Goal: Transaction & Acquisition: Book appointment/travel/reservation

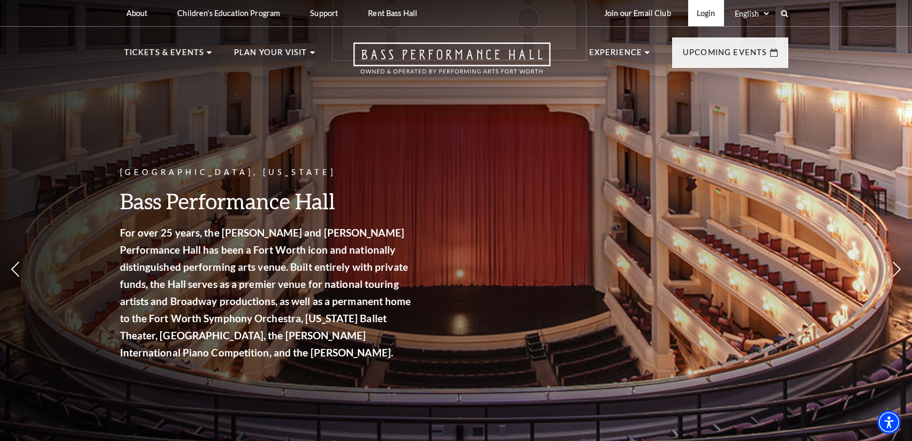
click at [704, 17] on link "Login" at bounding box center [706, 13] width 36 height 26
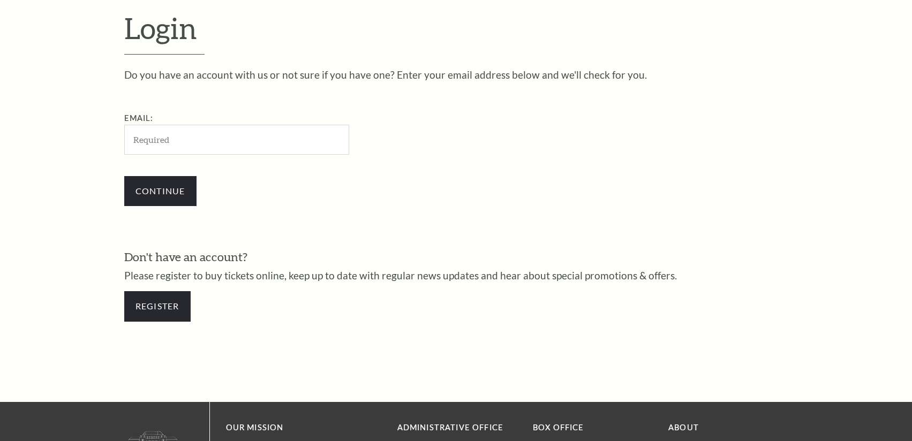
scroll to position [337, 0]
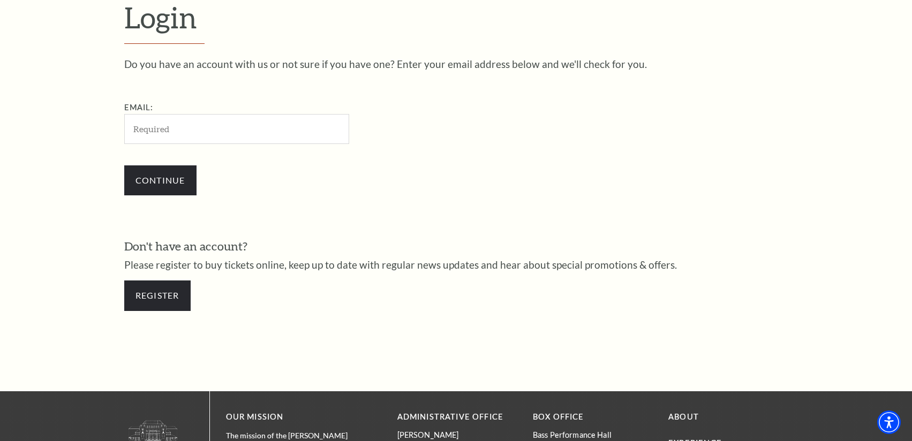
click at [292, 127] on input "Email:" at bounding box center [236, 128] width 225 height 29
type input "[EMAIL_ADDRESS][DOMAIN_NAME]"
click at [147, 176] on input "Continue" at bounding box center [160, 180] width 72 height 30
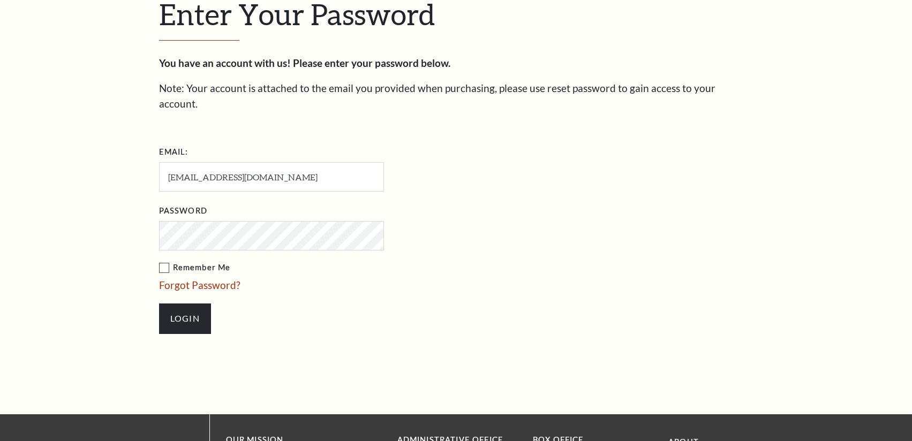
scroll to position [347, 0]
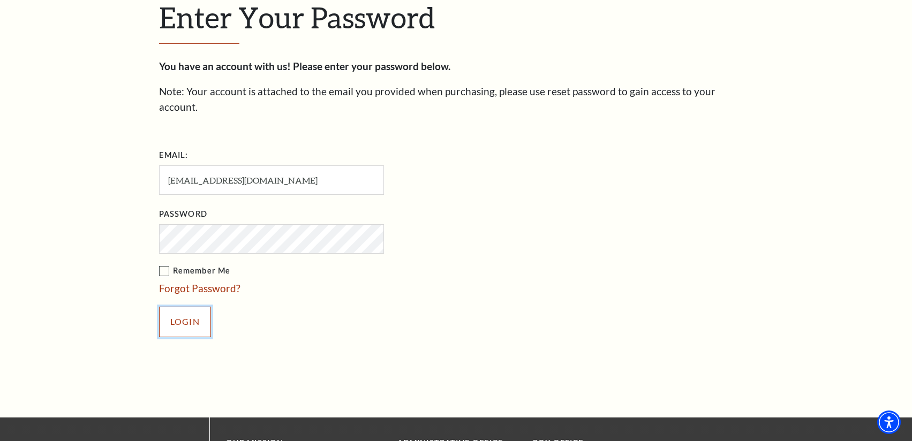
click at [177, 312] on input "Login" at bounding box center [185, 322] width 52 height 30
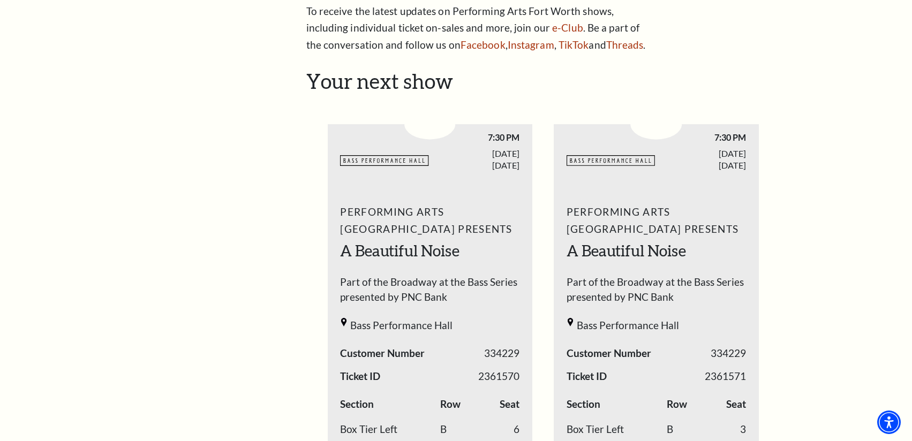
scroll to position [321, 0]
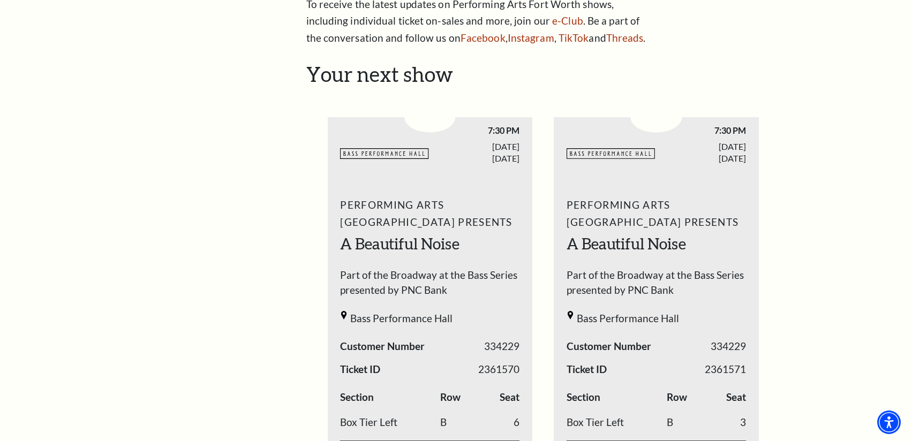
click at [396, 158] on use "1 / 2" at bounding box center [384, 153] width 88 height 11
click at [428, 270] on span "Part of the Broadway at the Bass Series presented by PNC Bank" at bounding box center [429, 286] width 179 height 36
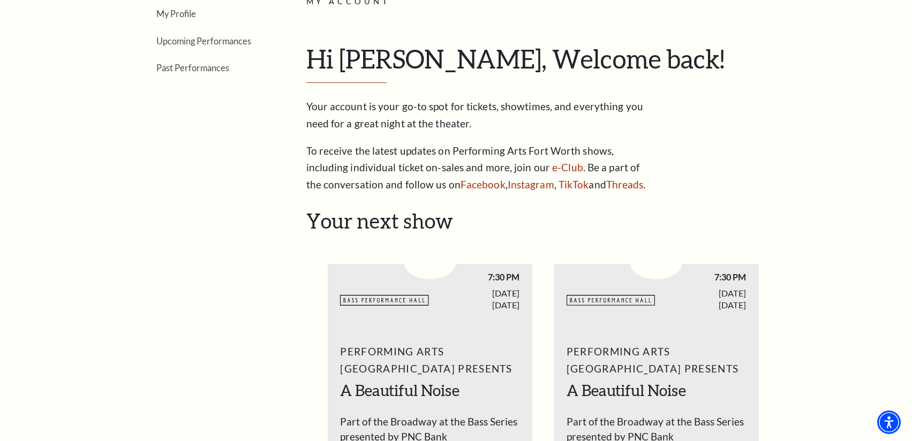
scroll to position [107, 0]
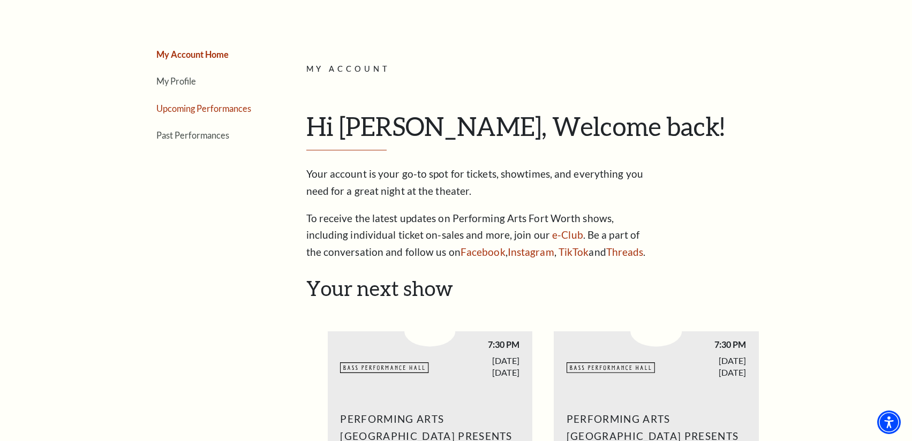
click at [233, 108] on link "Upcoming Performances" at bounding box center [203, 108] width 95 height 10
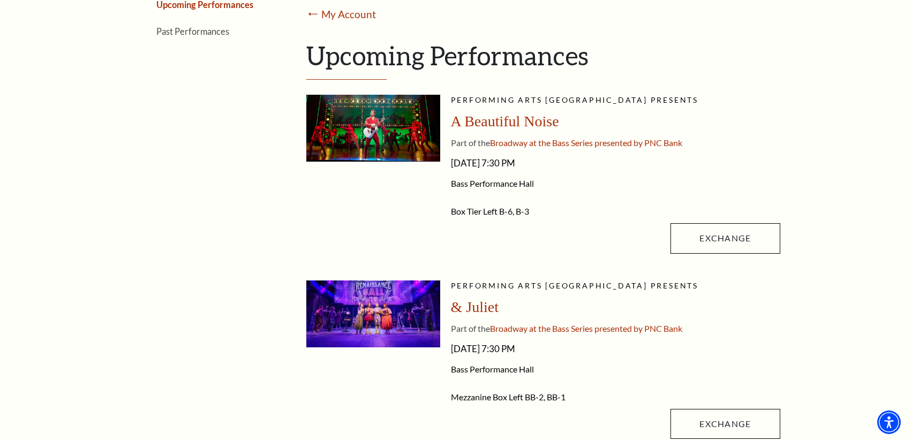
scroll to position [214, 0]
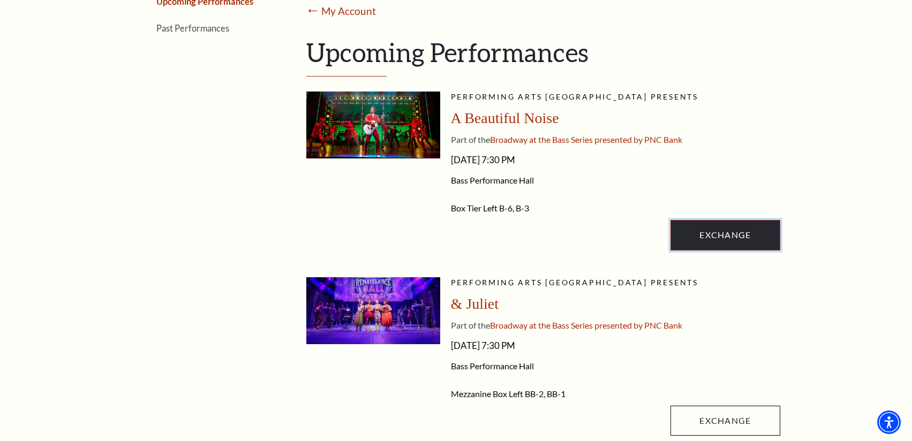
click at [747, 240] on link "Exchange" at bounding box center [724, 235] width 109 height 30
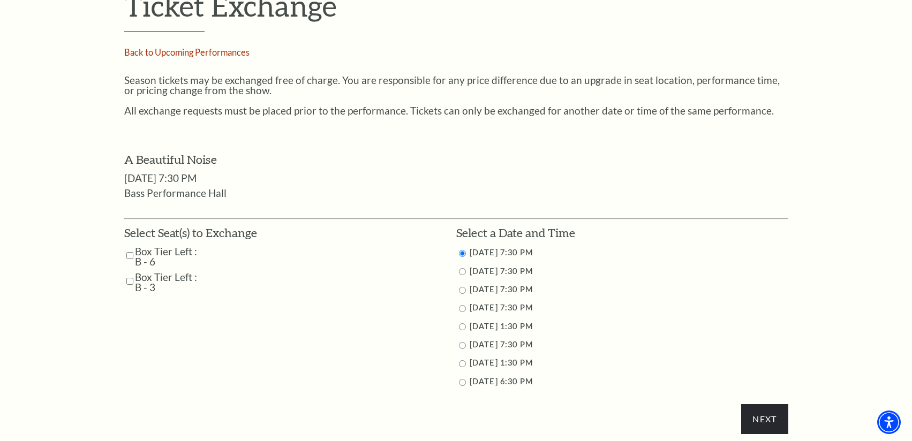
scroll to position [428, 0]
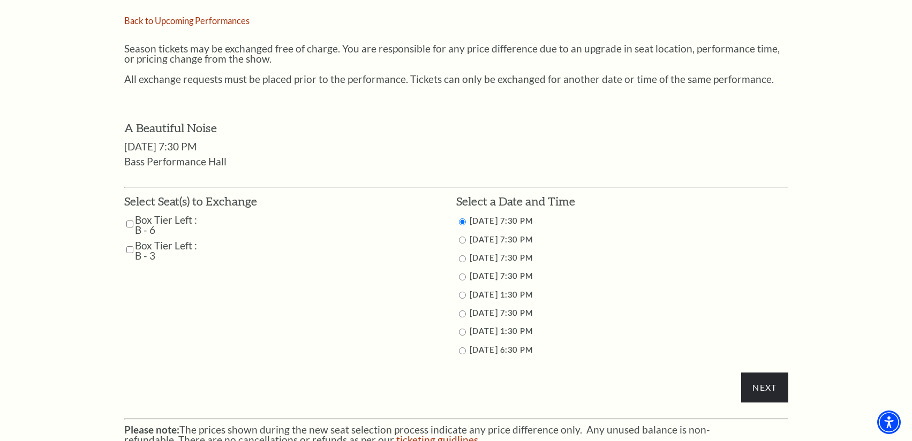
click at [460, 292] on input "11/1/2025 1:30 PM" at bounding box center [462, 295] width 7 height 7
radio input "true"
click at [133, 218] on input "Box Tier Left : B - 6" at bounding box center [129, 224] width 7 height 19
checkbox input "true"
click at [130, 252] on input "Box Tier Left : B - 3" at bounding box center [129, 249] width 7 height 19
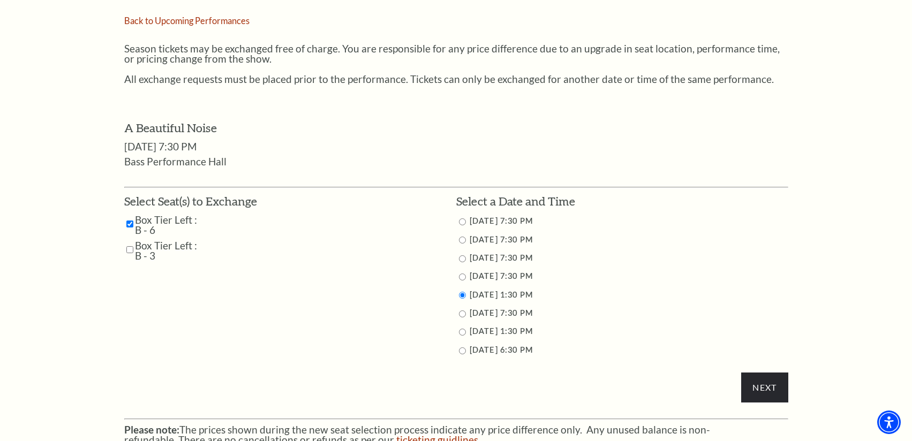
checkbox input "true"
click at [766, 388] on input "Next" at bounding box center [764, 388] width 47 height 30
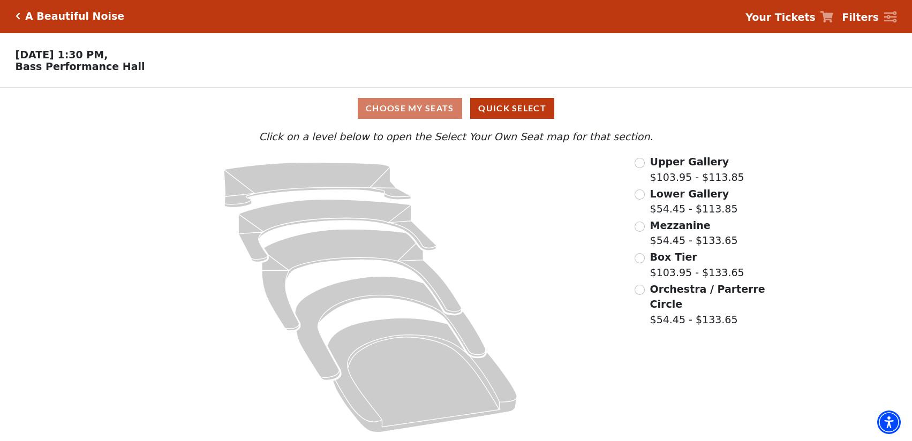
scroll to position [5, 0]
click at [641, 258] on input "Box Tier$103.95 - $133.65\a" at bounding box center [639, 258] width 10 height 10
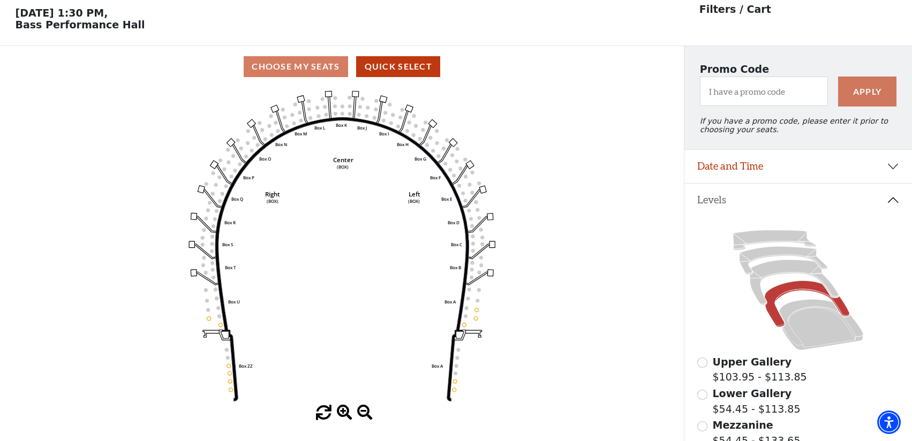
scroll to position [26, 0]
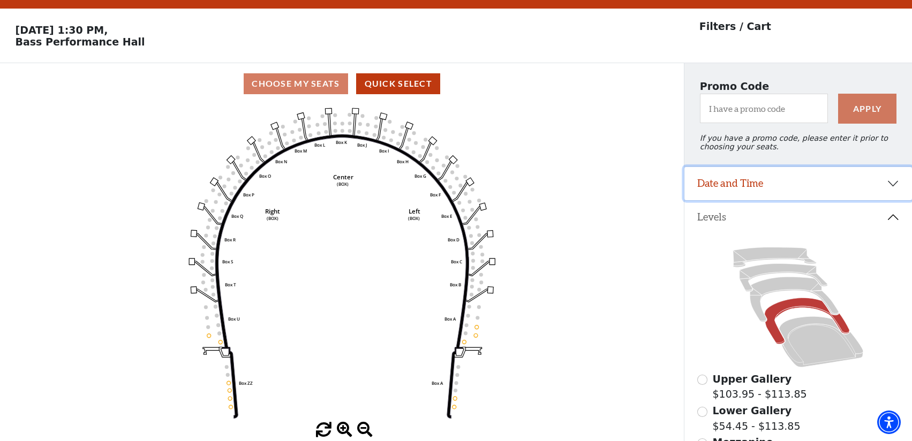
click at [725, 194] on button "Date and Time" at bounding box center [797, 183] width 227 height 33
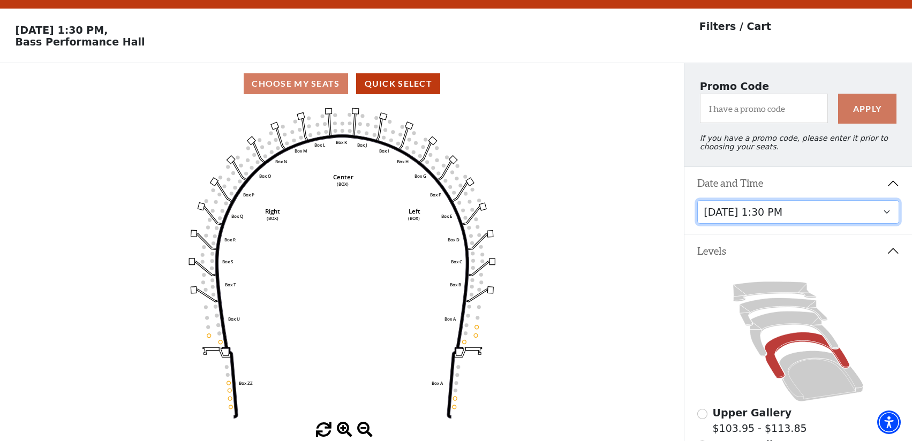
click at [740, 217] on select "Tuesday, October 28 at 7:30 PM Wednesday, October 29 at 7:30 PM Thursday, Octob…" at bounding box center [798, 212] width 202 height 24
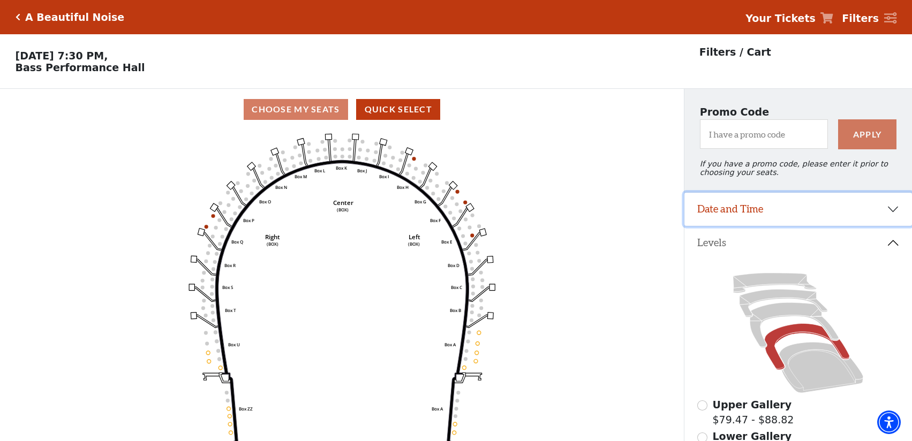
click at [742, 217] on button "Date and Time" at bounding box center [797, 209] width 227 height 33
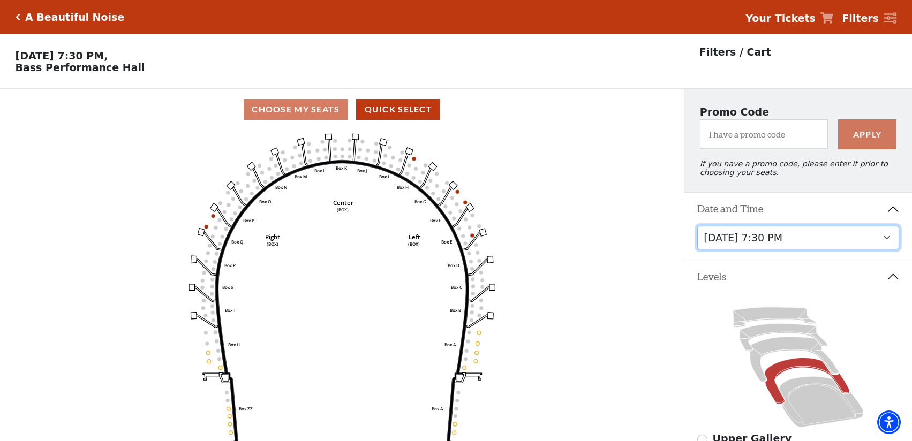
click at [735, 245] on select "Tuesday, October 28 at 7:30 PM Wednesday, October 29 at 7:30 PM Thursday, Octob…" at bounding box center [798, 238] width 202 height 24
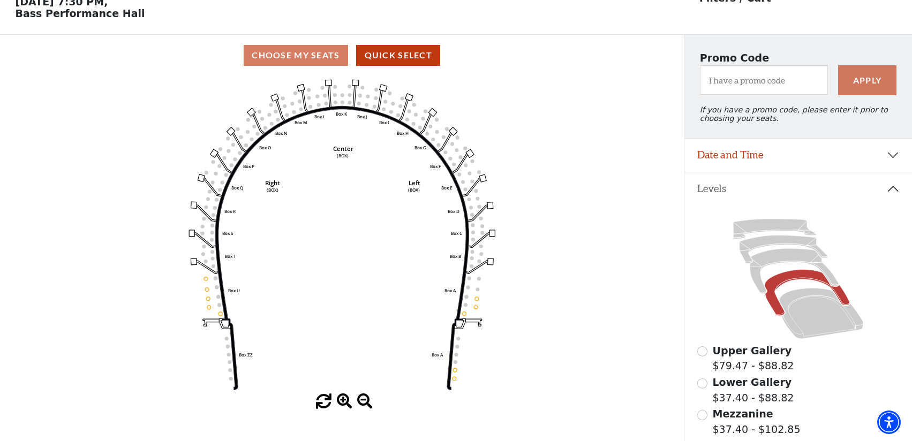
scroll to position [50, 0]
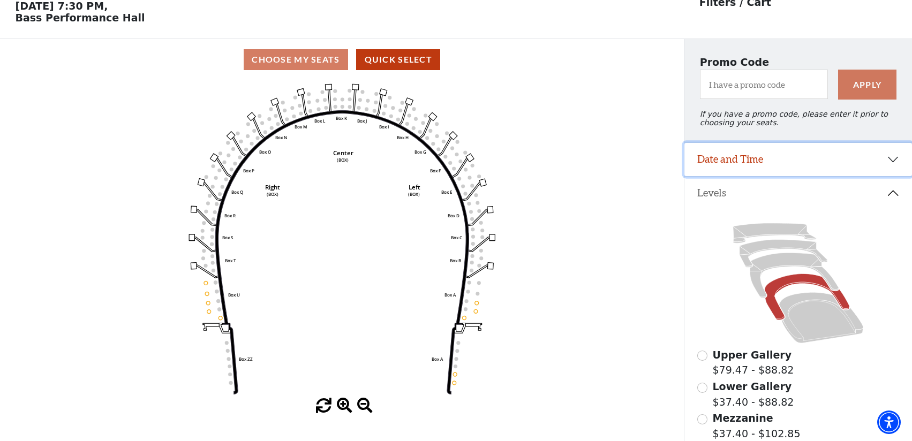
click at [746, 164] on button "Date and Time" at bounding box center [797, 159] width 227 height 33
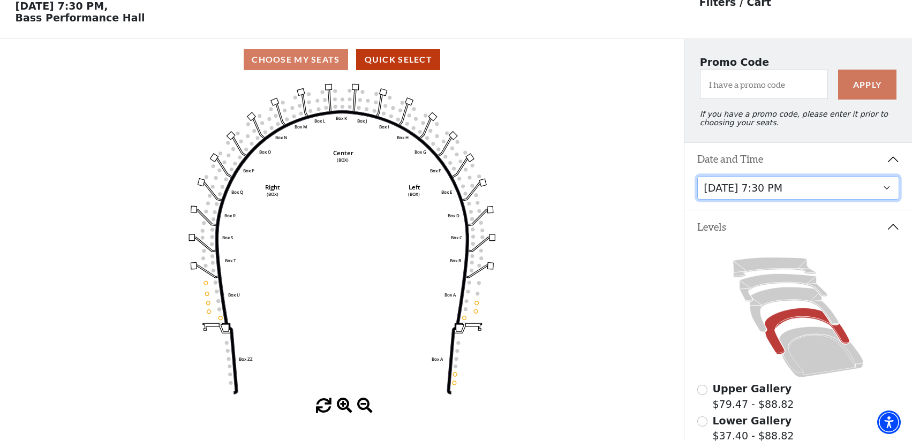
click at [738, 191] on select "Tuesday, October 28 at 7:30 PM Wednesday, October 29 at 7:30 PM Thursday, Octob…" at bounding box center [798, 188] width 202 height 24
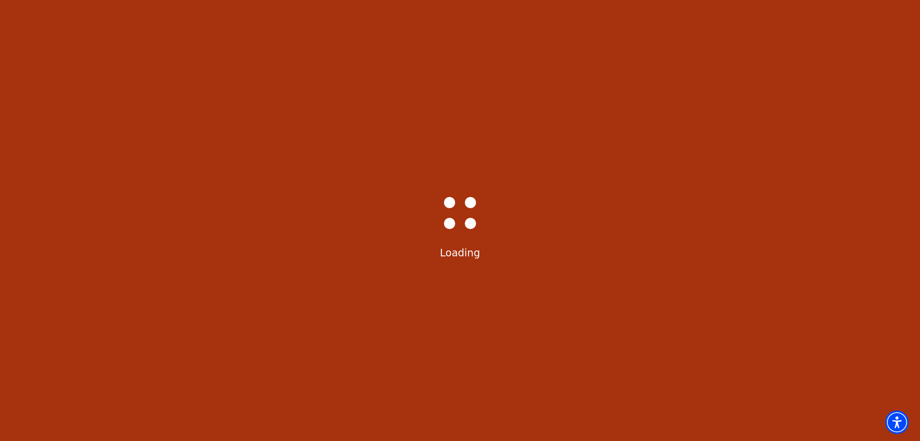
select select "6222"
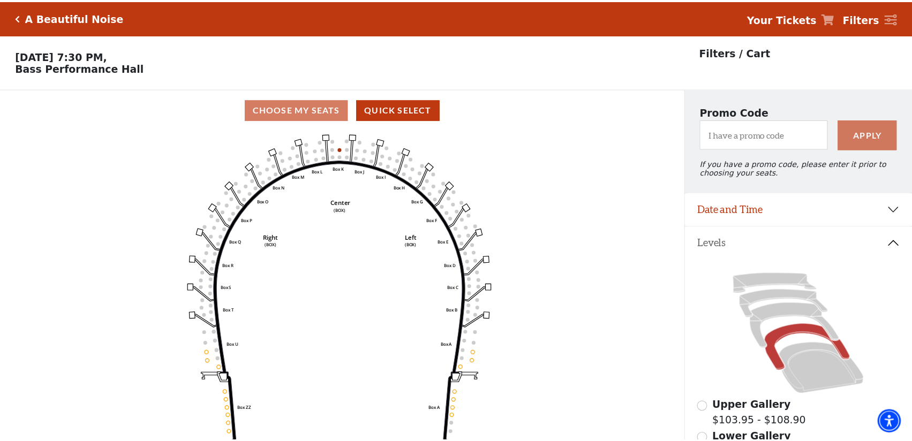
scroll to position [50, 0]
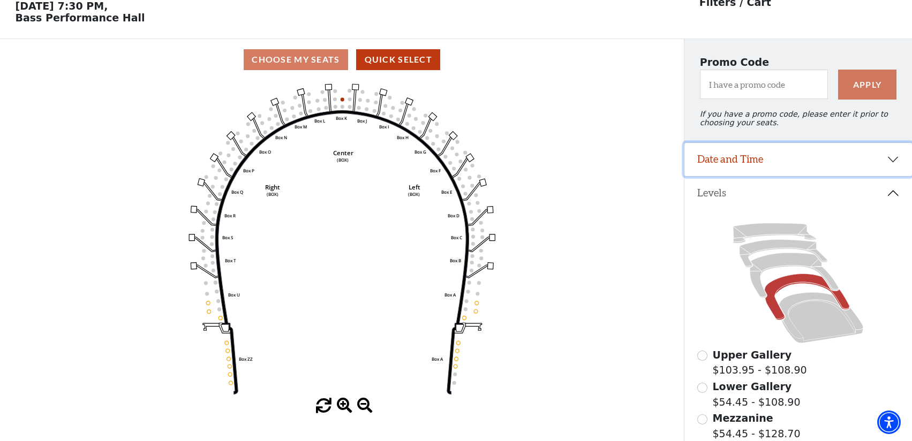
click at [762, 166] on button "Date and Time" at bounding box center [797, 159] width 227 height 33
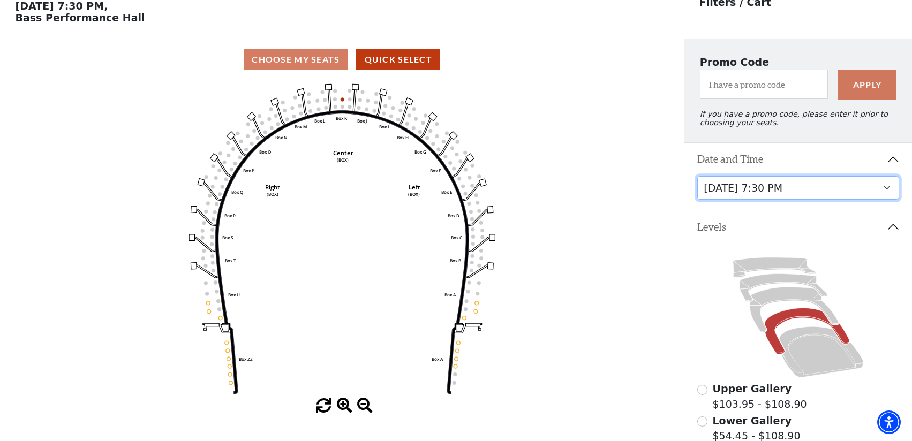
click at [746, 200] on select "Tuesday, October 28 at 7:30 PM Wednesday, October 29 at 7:30 PM Thursday, Octob…" at bounding box center [798, 188] width 202 height 24
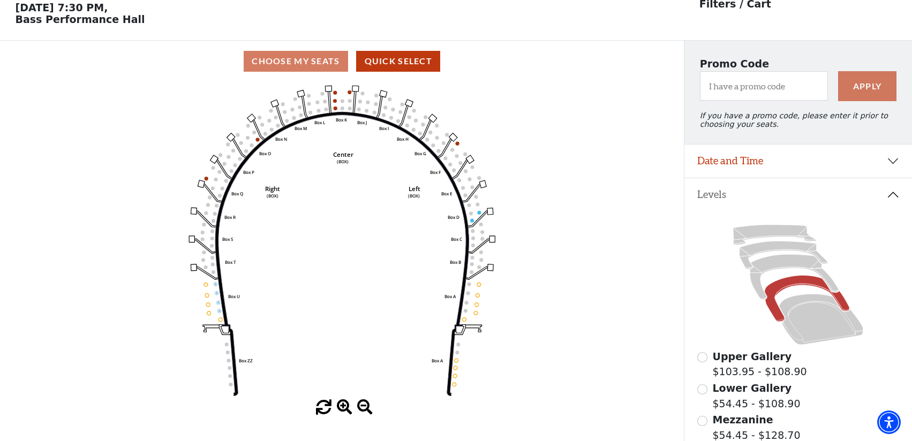
scroll to position [50, 0]
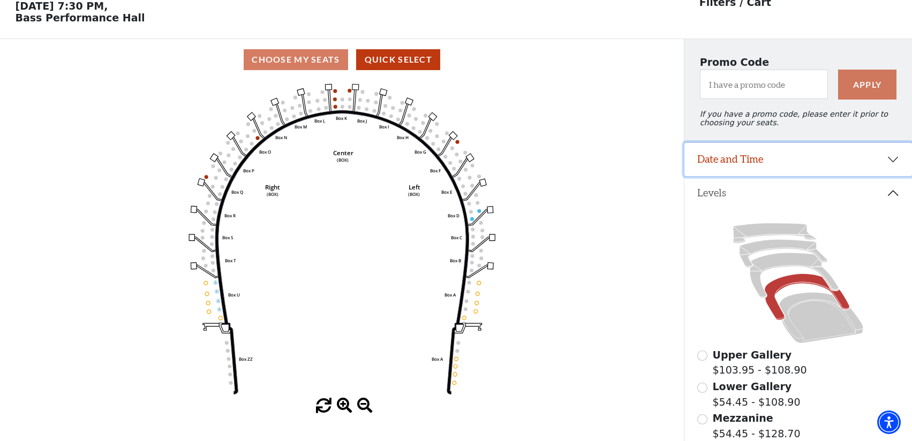
click at [722, 164] on button "Date and Time" at bounding box center [797, 159] width 227 height 33
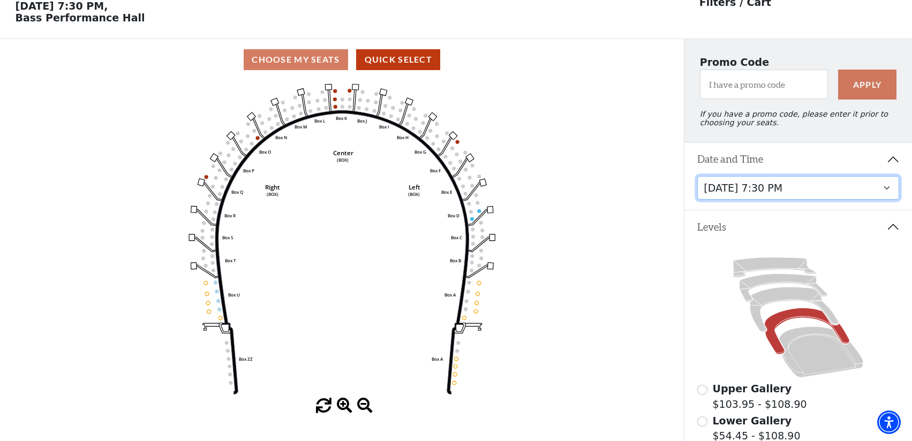
click at [716, 196] on select "Tuesday, October 28 at 7:30 PM Wednesday, October 29 at 7:30 PM Thursday, Octob…" at bounding box center [798, 188] width 202 height 24
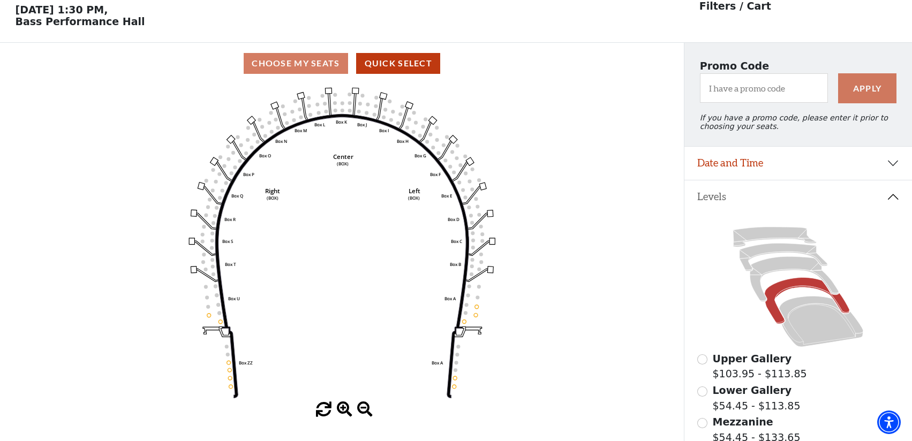
scroll to position [50, 0]
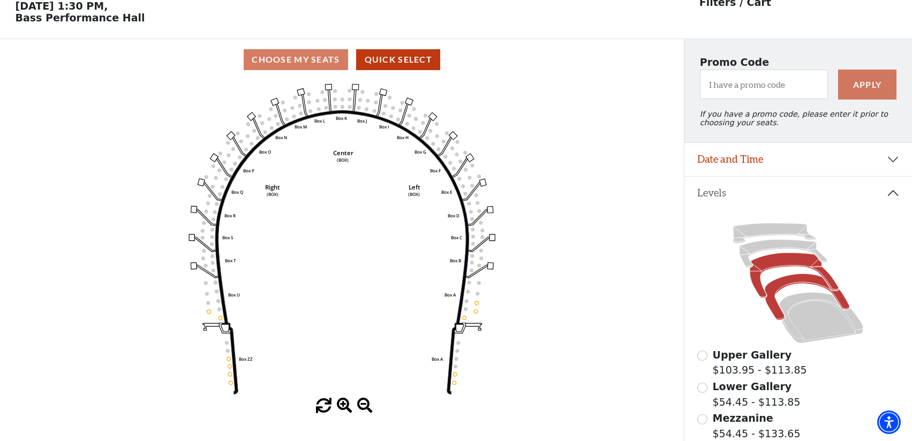
click at [755, 286] on icon at bounding box center [793, 275] width 89 height 45
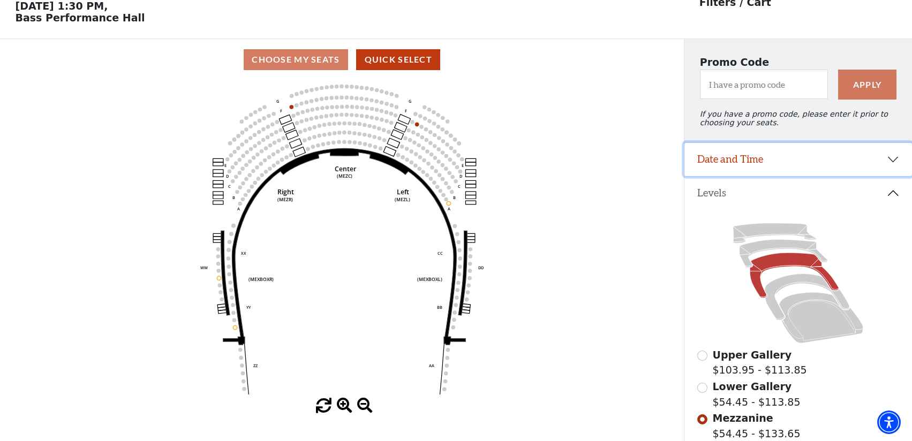
click at [784, 170] on button "Date and Time" at bounding box center [797, 159] width 227 height 33
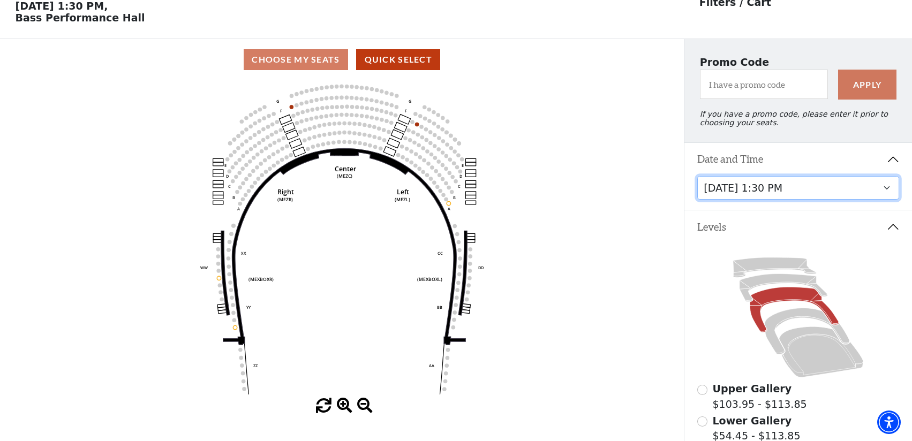
click at [778, 194] on select "Tuesday, October 28 at 7:30 PM Wednesday, October 29 at 7:30 PM Thursday, Octob…" at bounding box center [798, 188] width 202 height 24
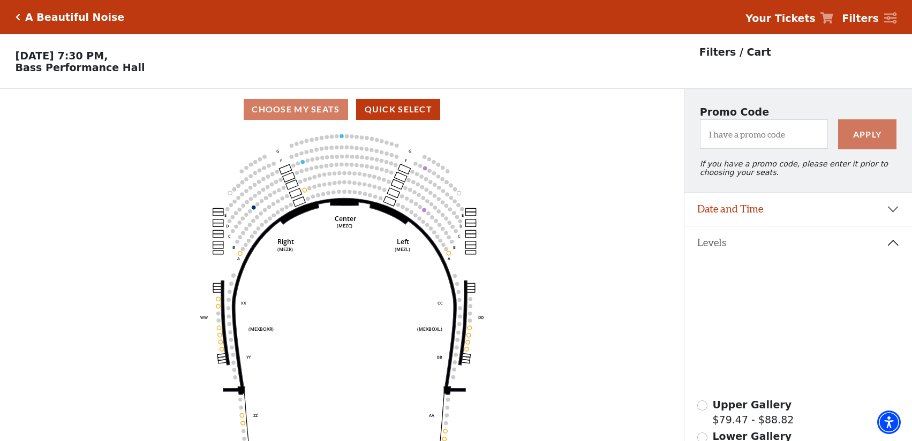
click at [20, 18] on div "A Beautiful Noise" at bounding box center [72, 17] width 104 height 12
click at [17, 17] on icon "Click here to go back to filters" at bounding box center [18, 16] width 5 height 7
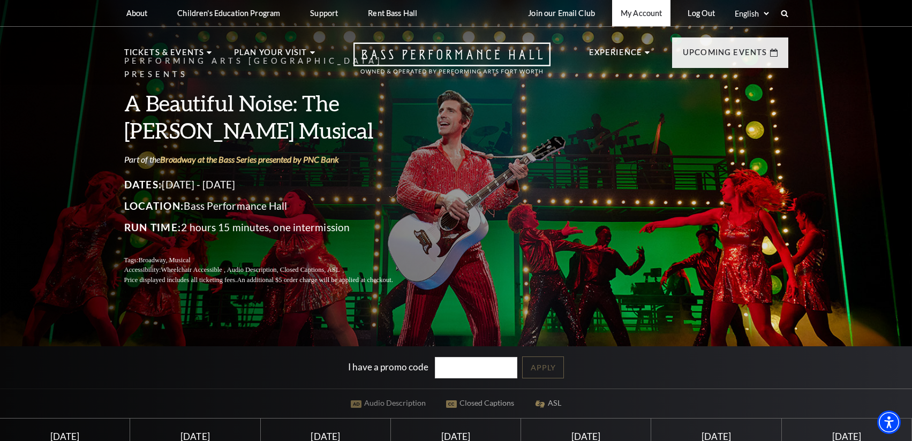
click at [624, 11] on link "My Account" at bounding box center [641, 13] width 58 height 26
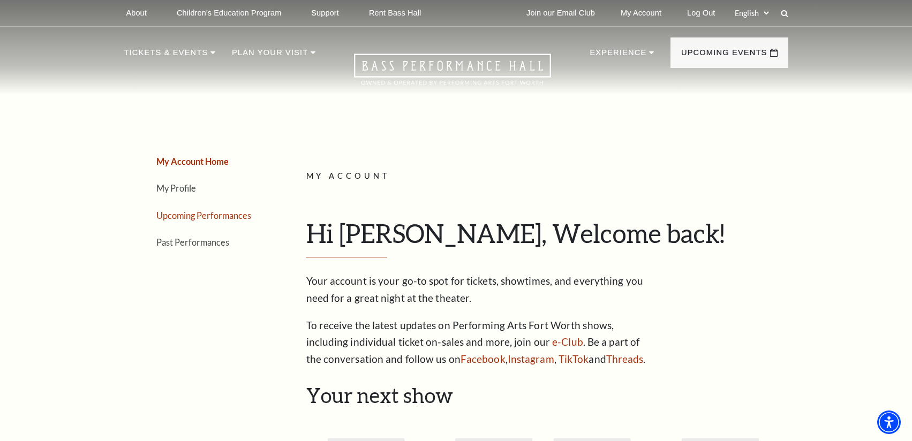
click at [169, 215] on link "Upcoming Performances" at bounding box center [203, 215] width 95 height 10
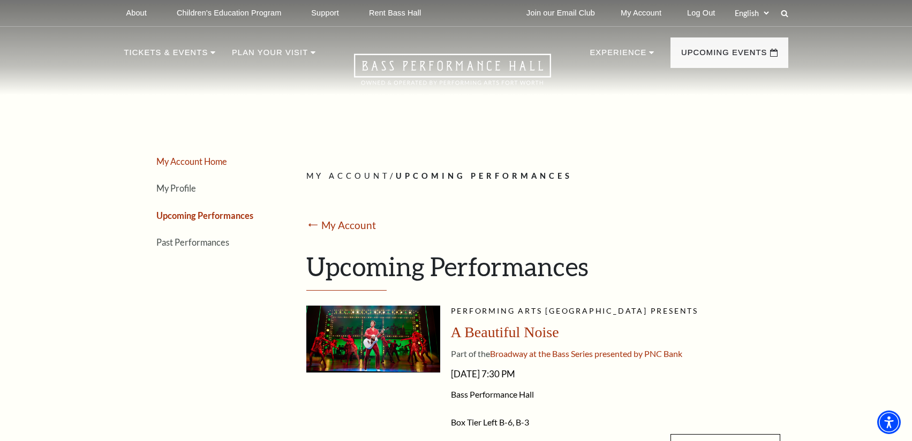
click at [177, 164] on link "My Account Home" at bounding box center [191, 161] width 71 height 10
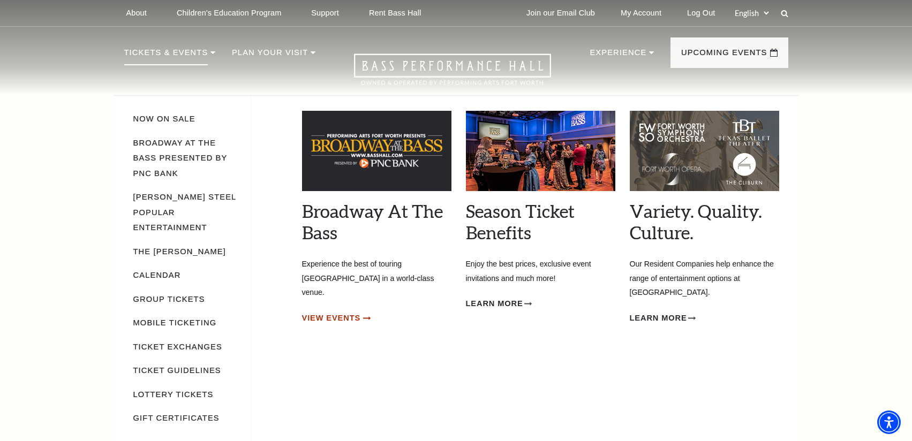
click at [353, 312] on span "View Events" at bounding box center [331, 318] width 59 height 13
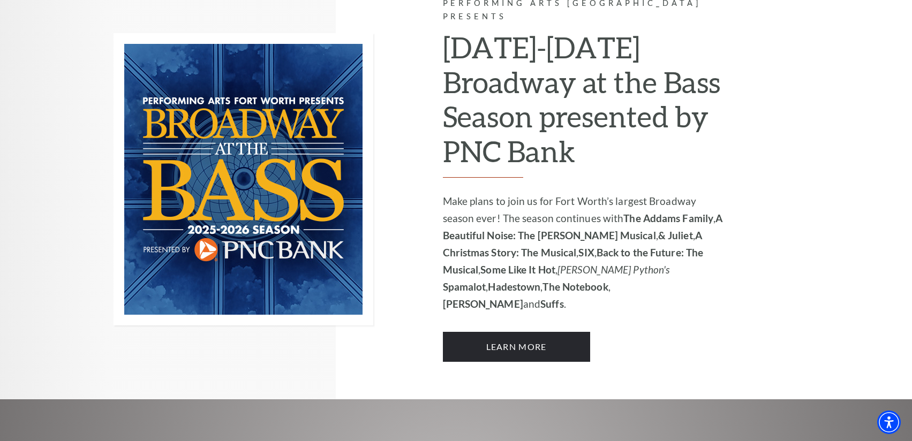
scroll to position [749, 0]
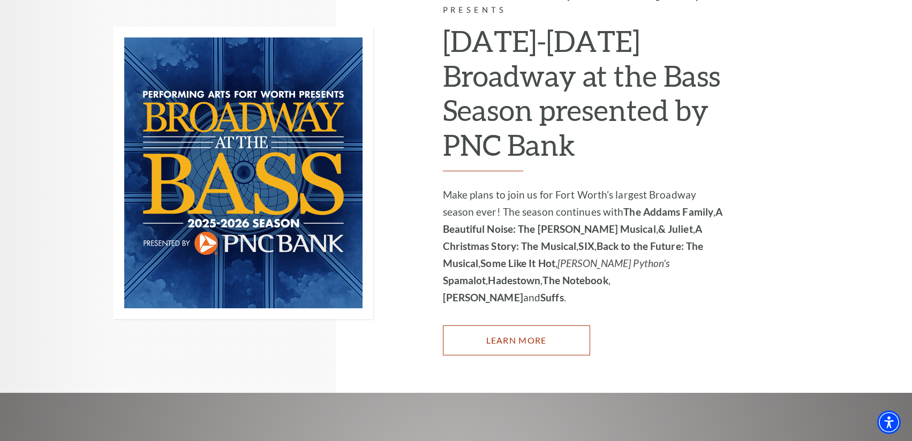
click at [525, 325] on link "Learn More" at bounding box center [516, 340] width 147 height 30
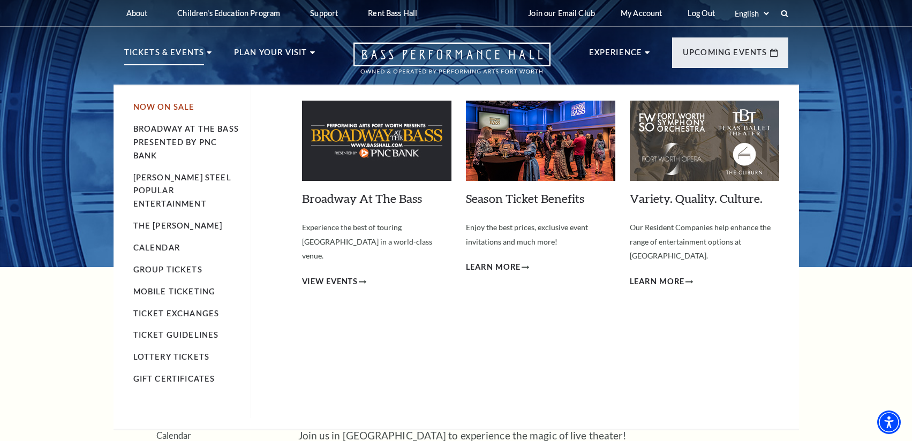
click at [170, 109] on link "Now On Sale" at bounding box center [164, 106] width 62 height 9
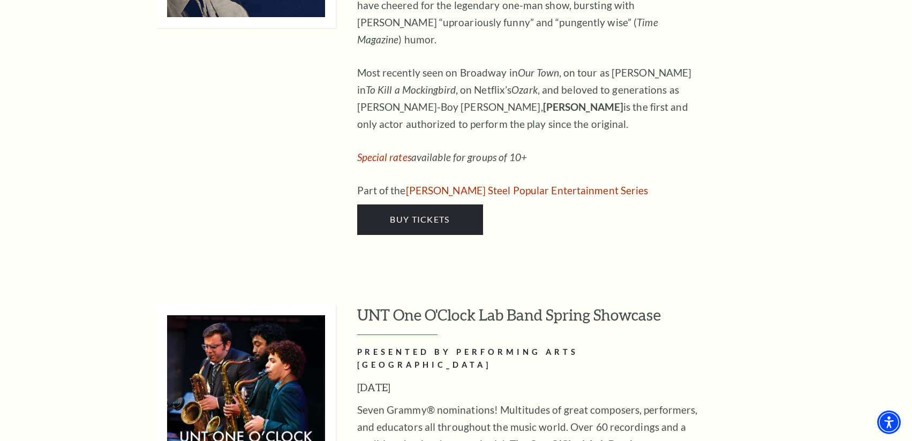
scroll to position [4978, 0]
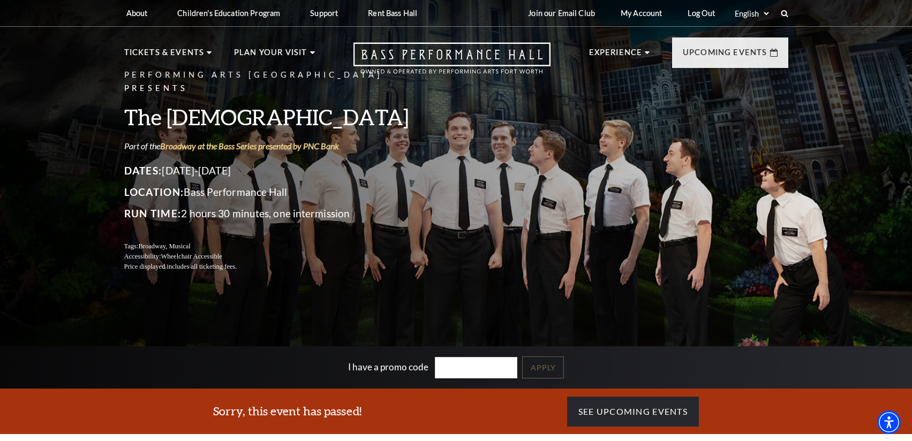
click at [9, 13] on div "About Performing Arts [GEOGRAPHIC_DATA] [PERSON_NAME] [MEDICAL_DATA] Center Res…" at bounding box center [456, 13] width 912 height 27
